Goal: Navigation & Orientation: Find specific page/section

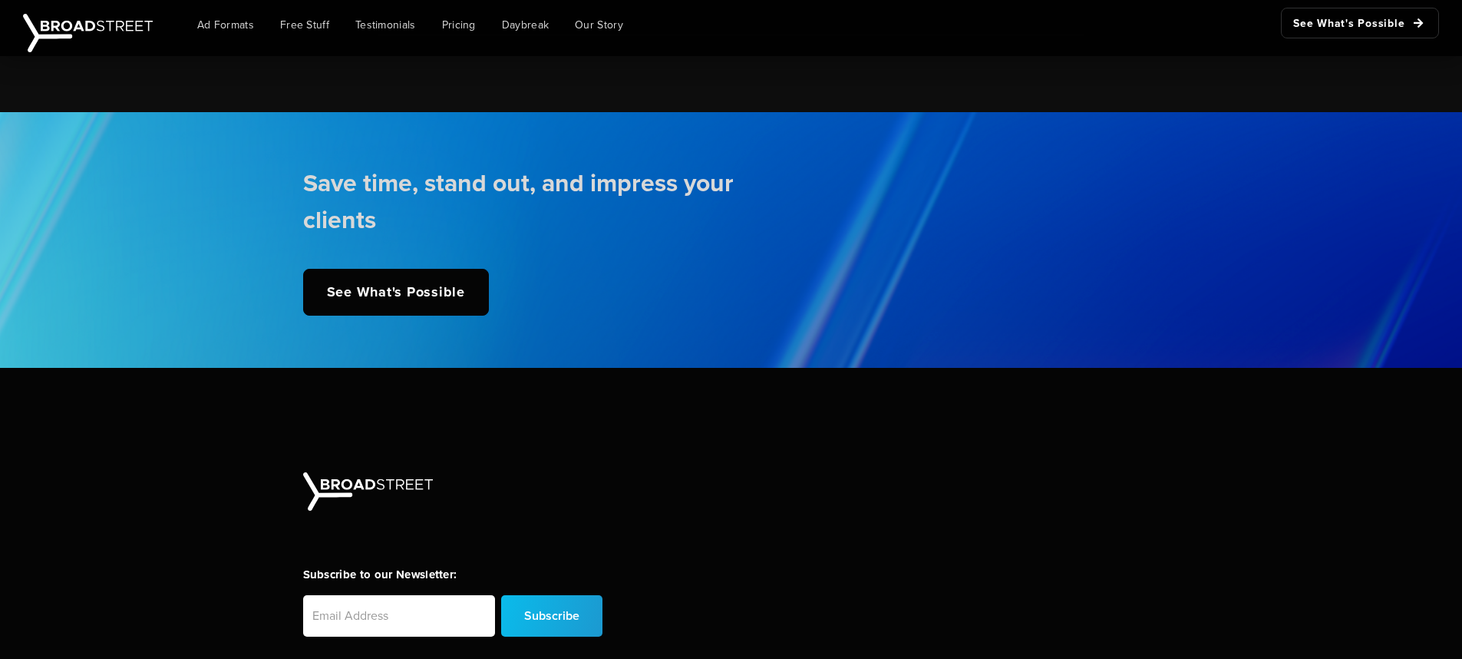
scroll to position [3833, 0]
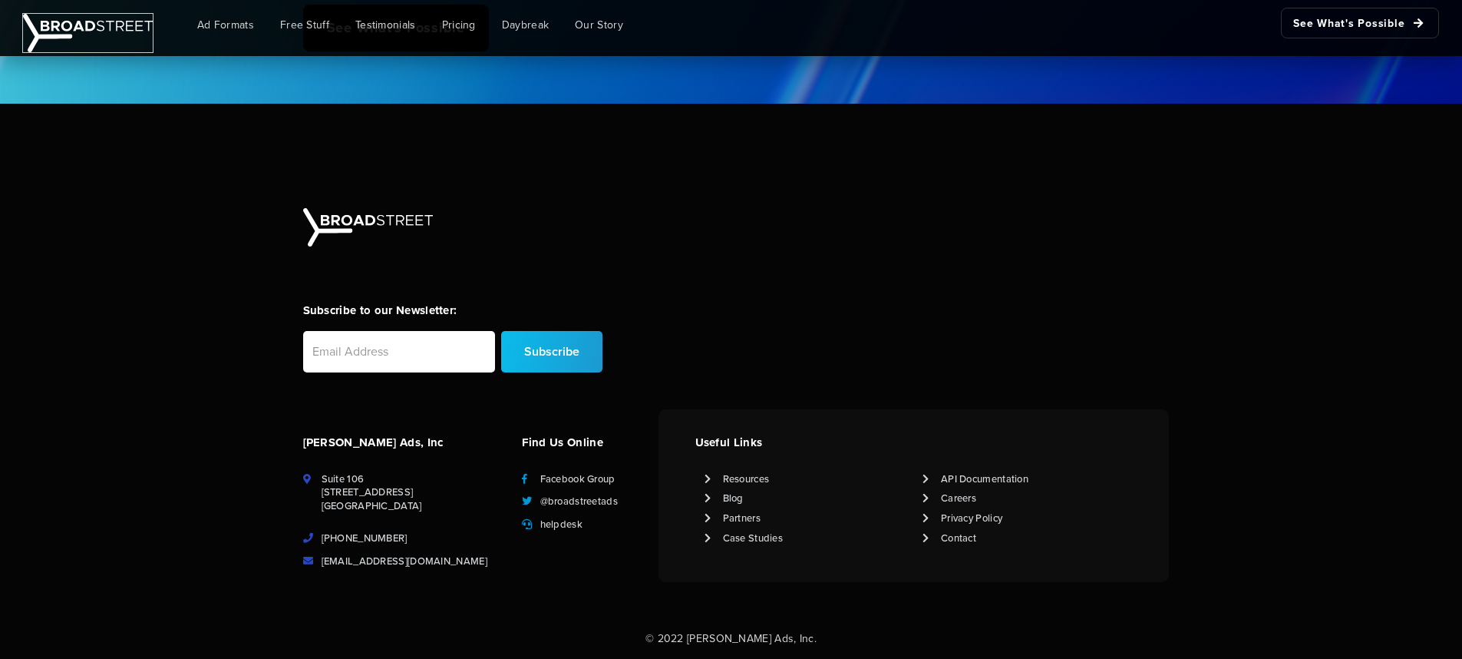
click at [64, 27] on img at bounding box center [88, 33] width 130 height 38
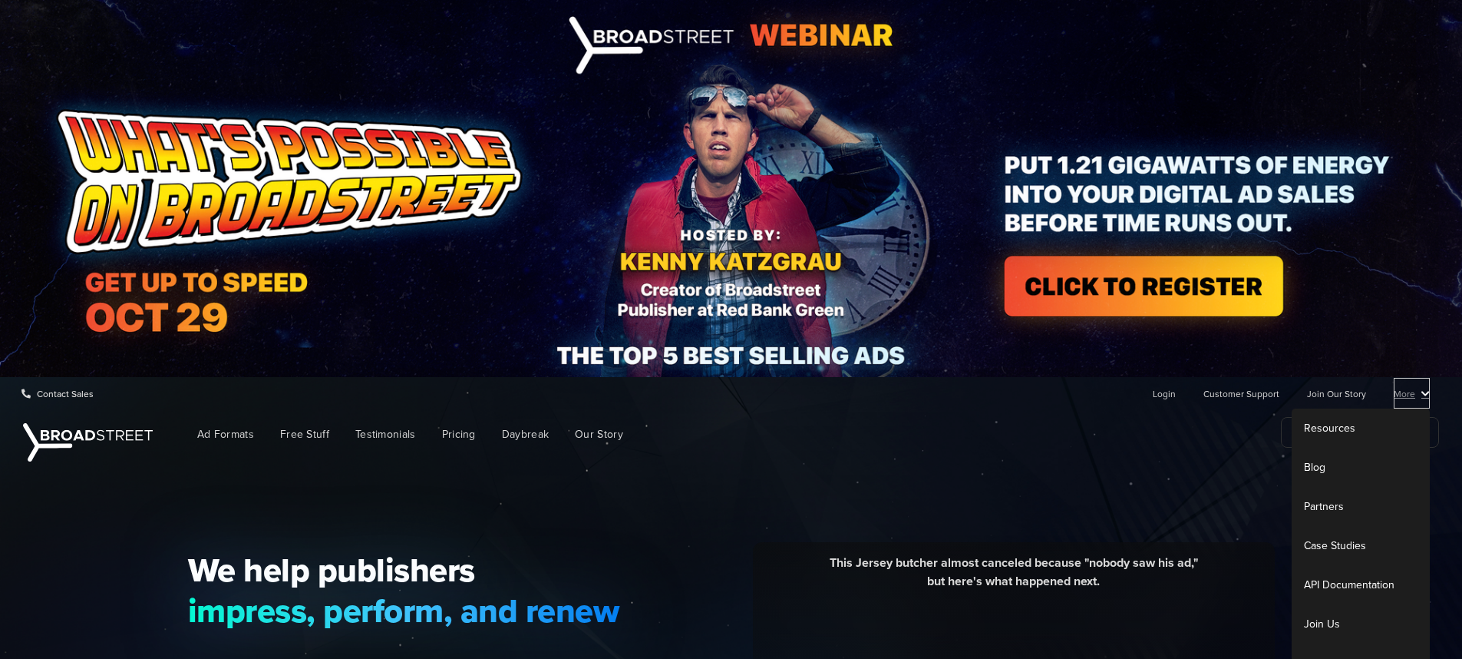
click at [1406, 395] on link "More" at bounding box center [1412, 393] width 36 height 31
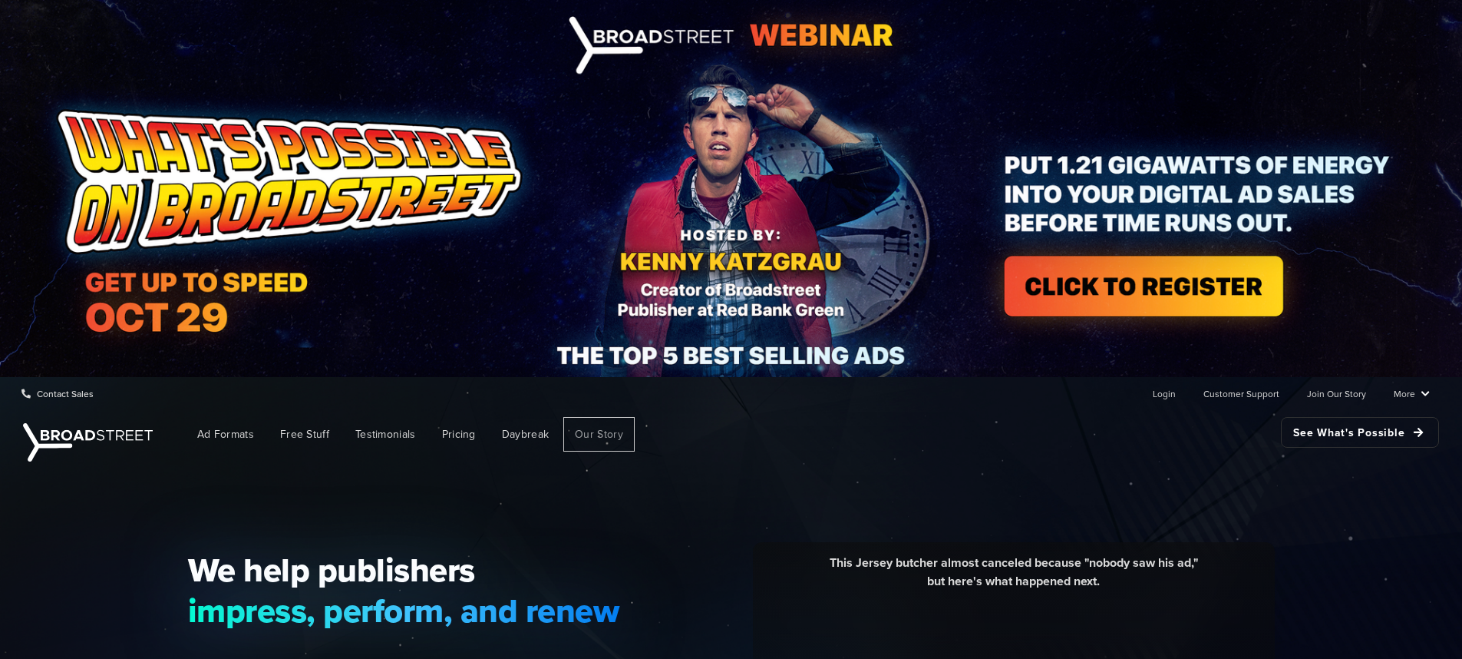
click at [606, 436] on span "Our Story" at bounding box center [599, 434] width 48 height 16
